Goal: Browse casually

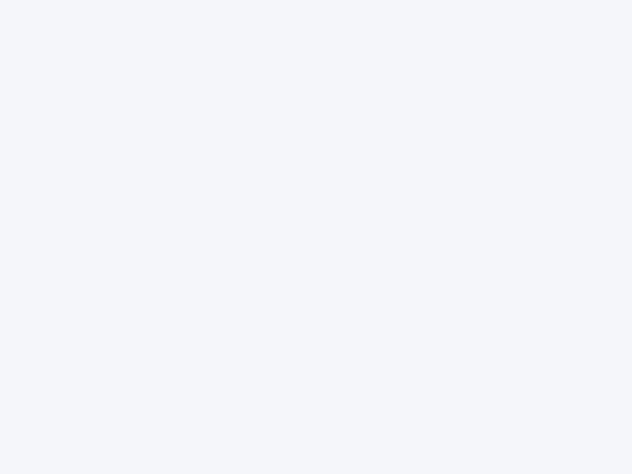
click at [316, 237] on div at bounding box center [316, 237] width 632 height 474
